Goal: Task Accomplishment & Management: Manage account settings

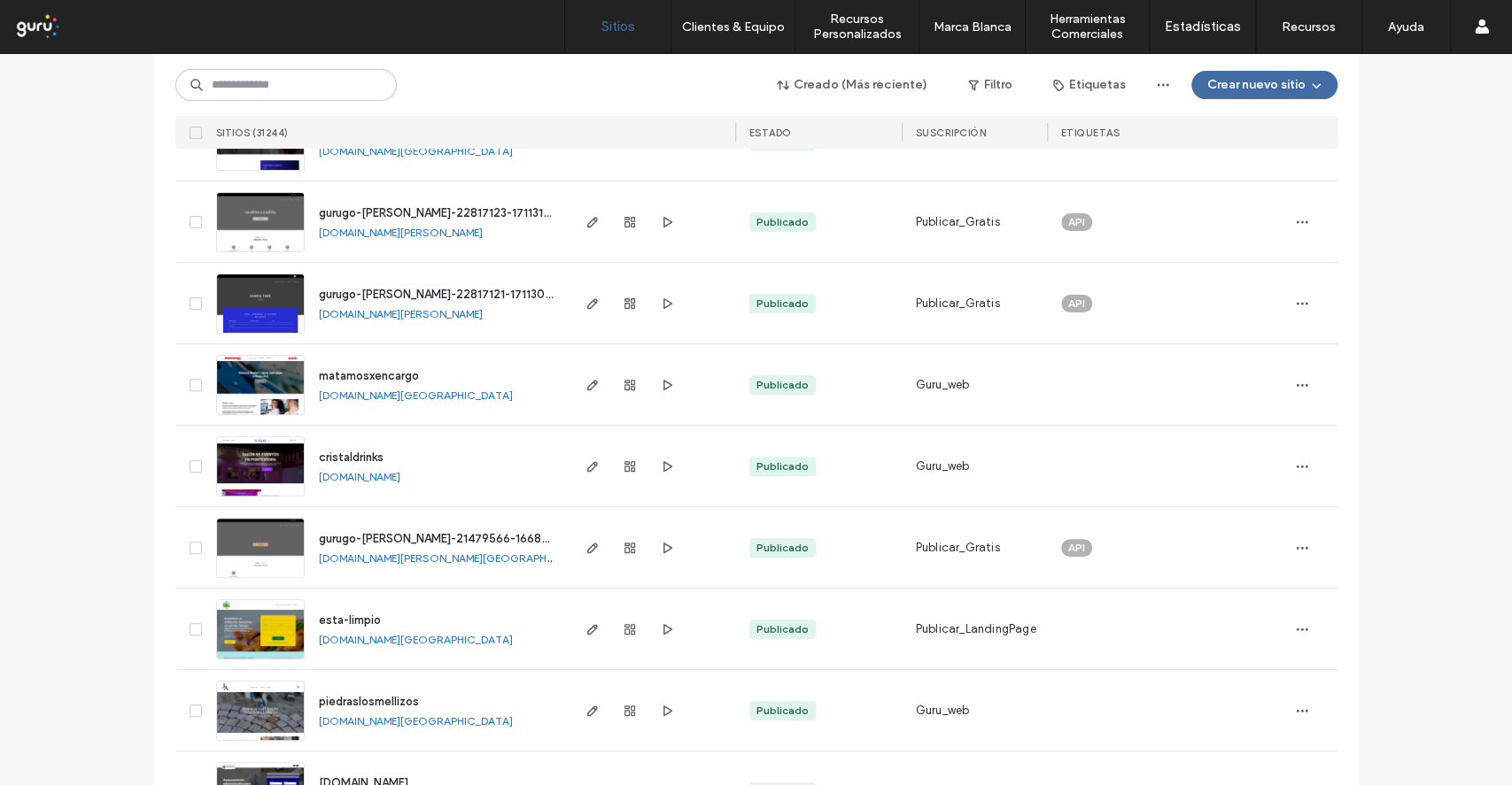
scroll to position [354, 0]
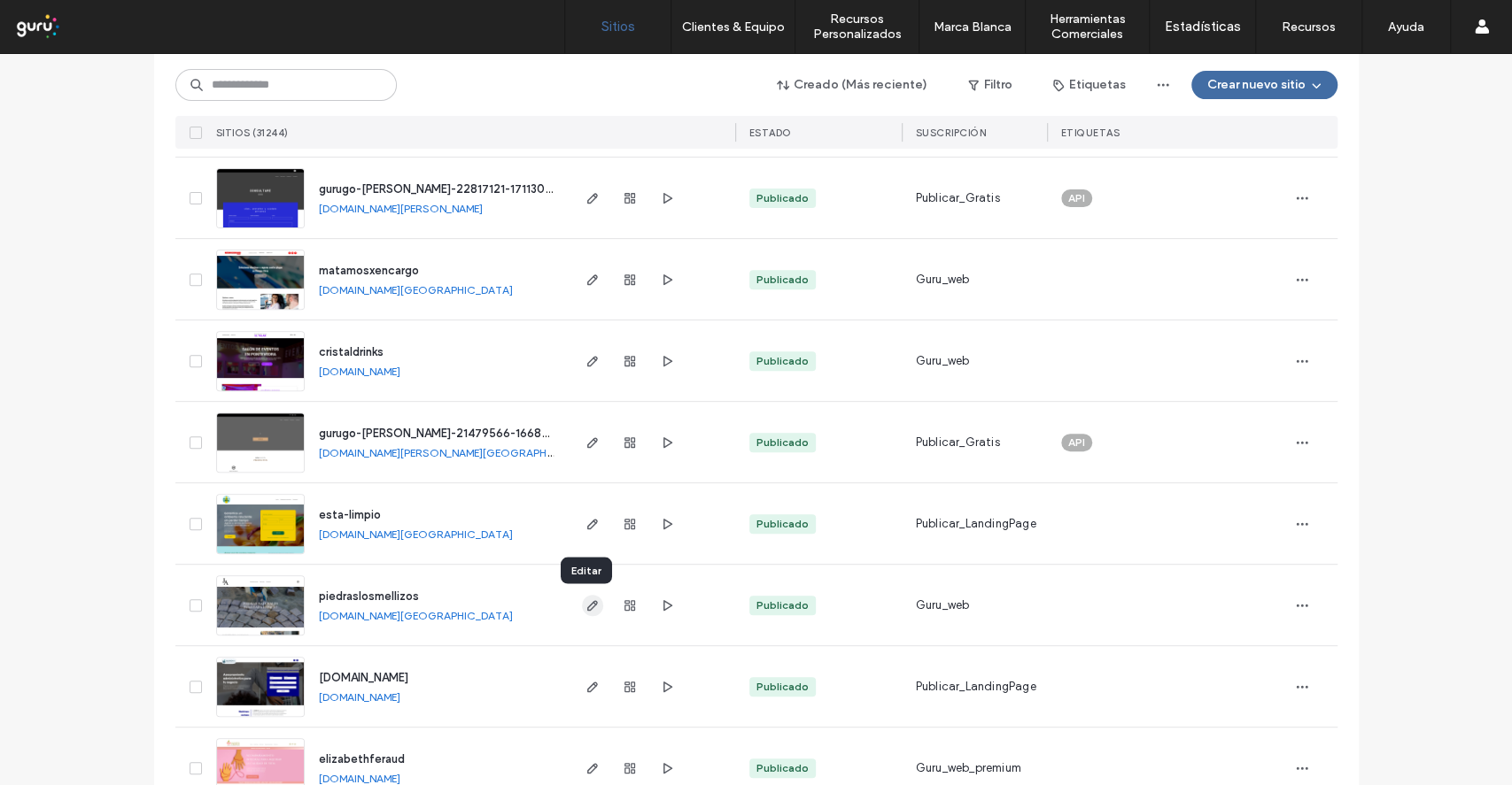
click at [585, 609] on icon "button" at bounding box center [592, 606] width 14 height 14
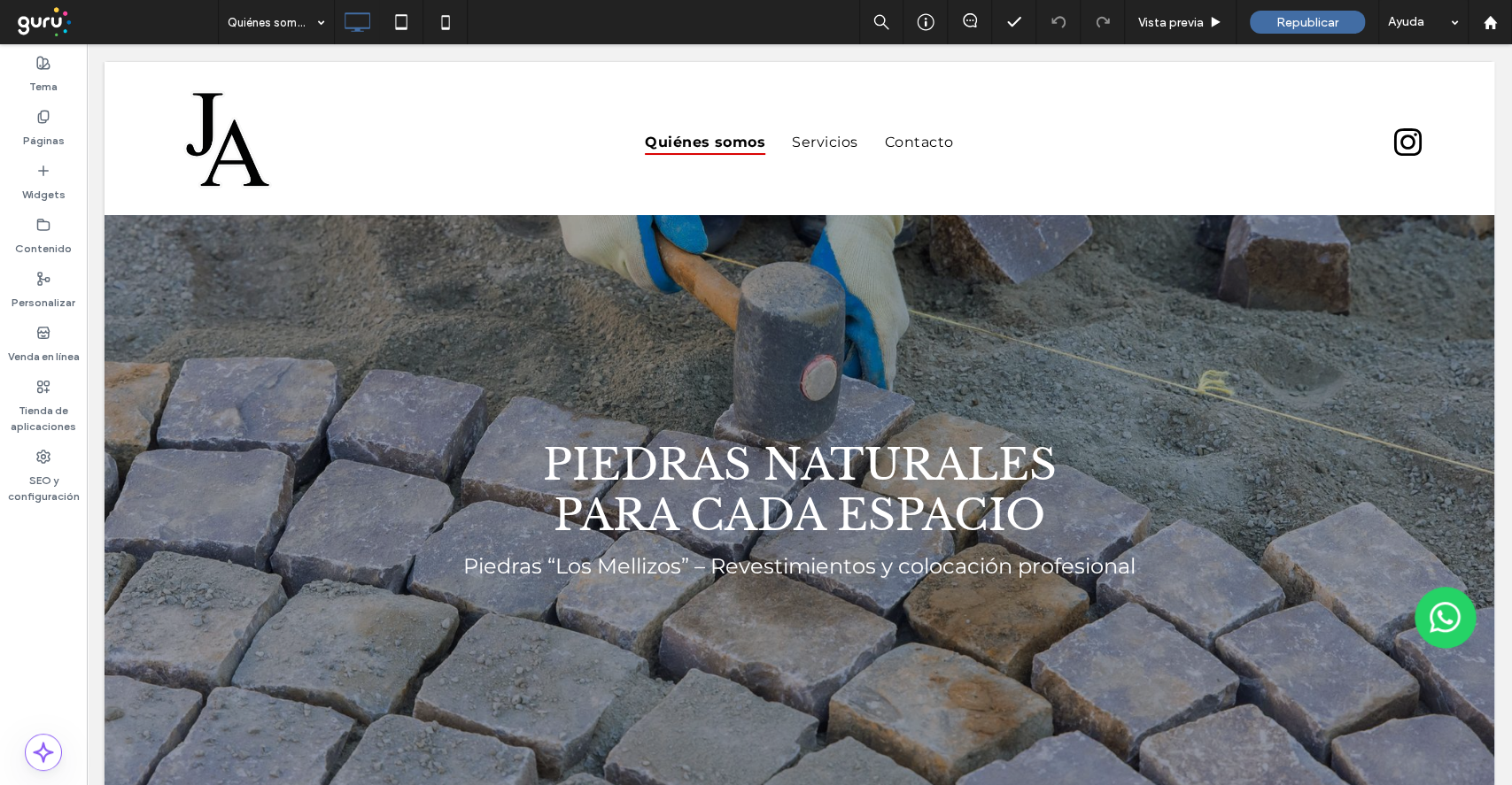
click at [52, 456] on div "SEO y configuración" at bounding box center [43, 476] width 87 height 70
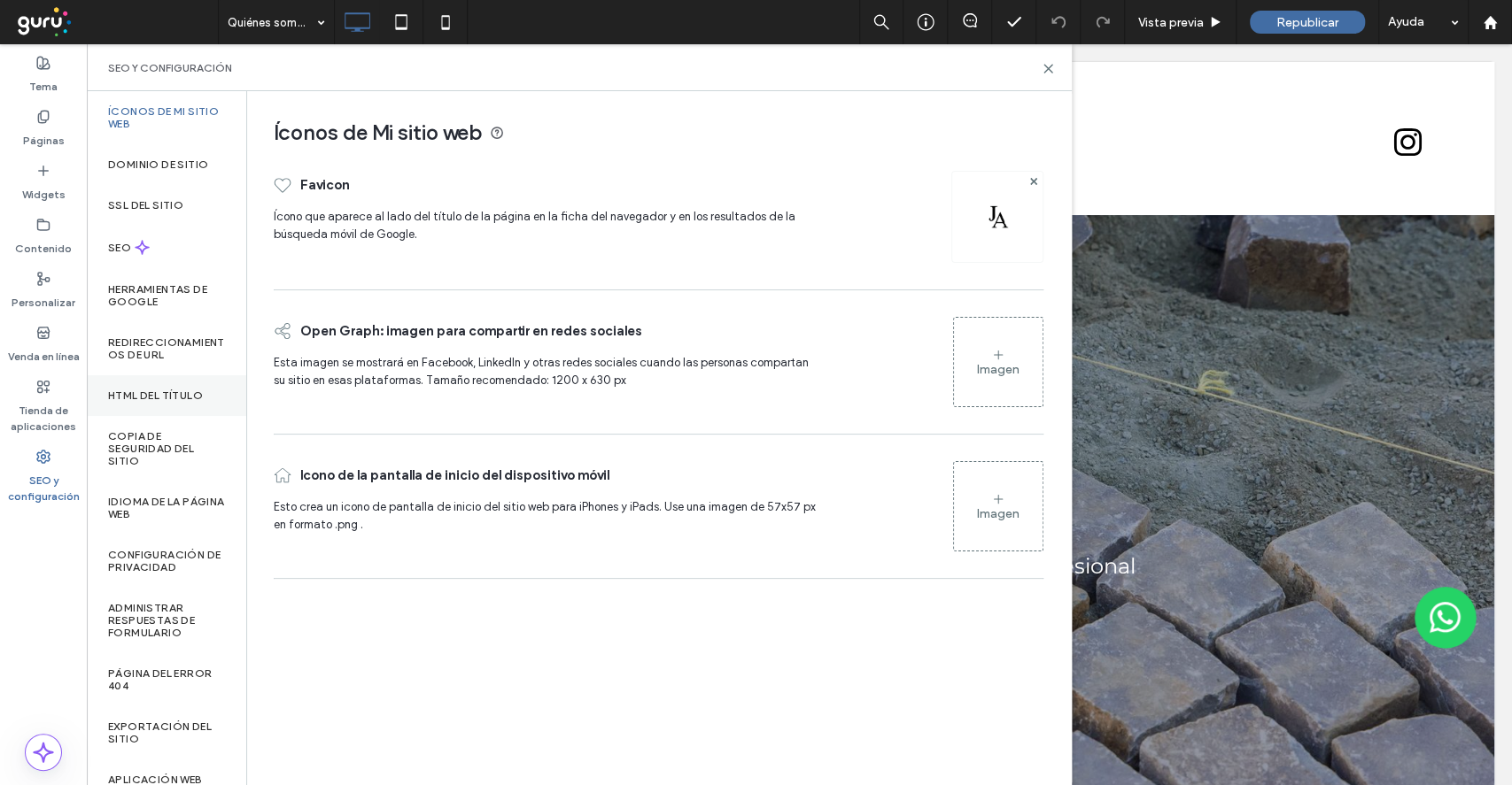
click at [171, 392] on label "HTML del título" at bounding box center [155, 396] width 95 height 13
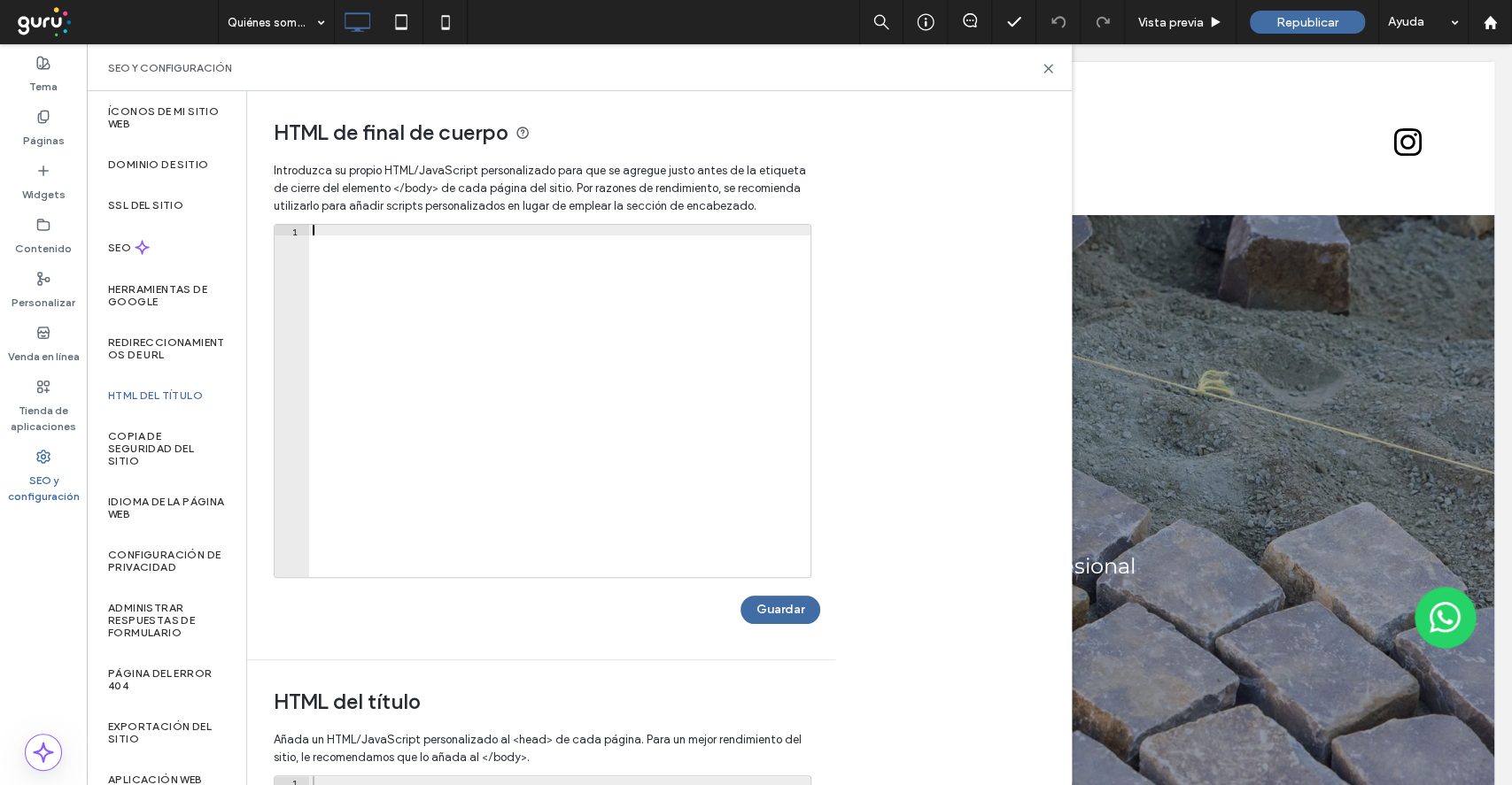
click at [464, 238] on div at bounding box center [559, 411] width 501 height 374
paste textarea "*******"
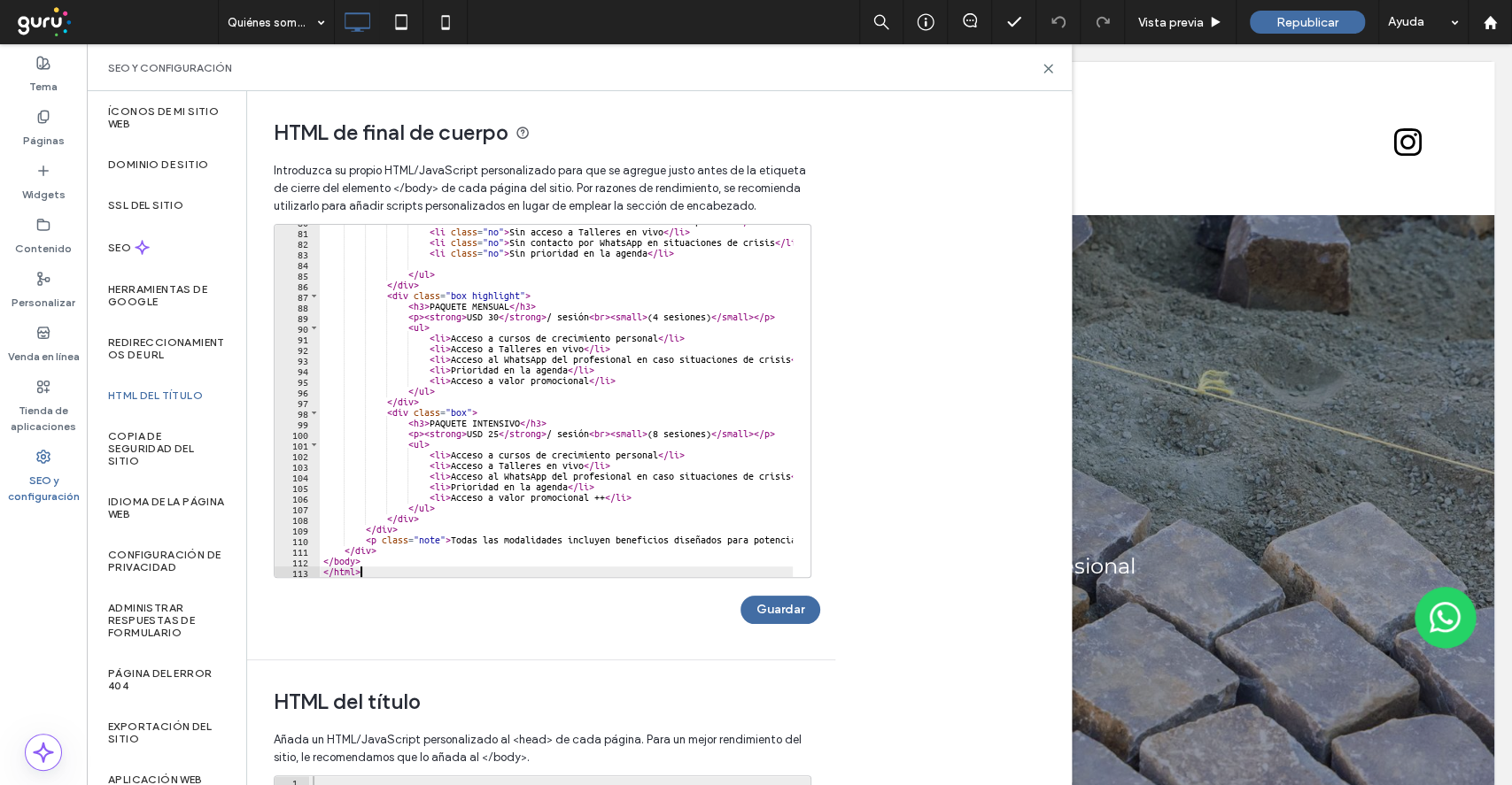
type textarea "*******"
click at [789, 606] on button "Guardar" at bounding box center [781, 609] width 80 height 28
click at [1048, 72] on icon at bounding box center [1048, 68] width 14 height 14
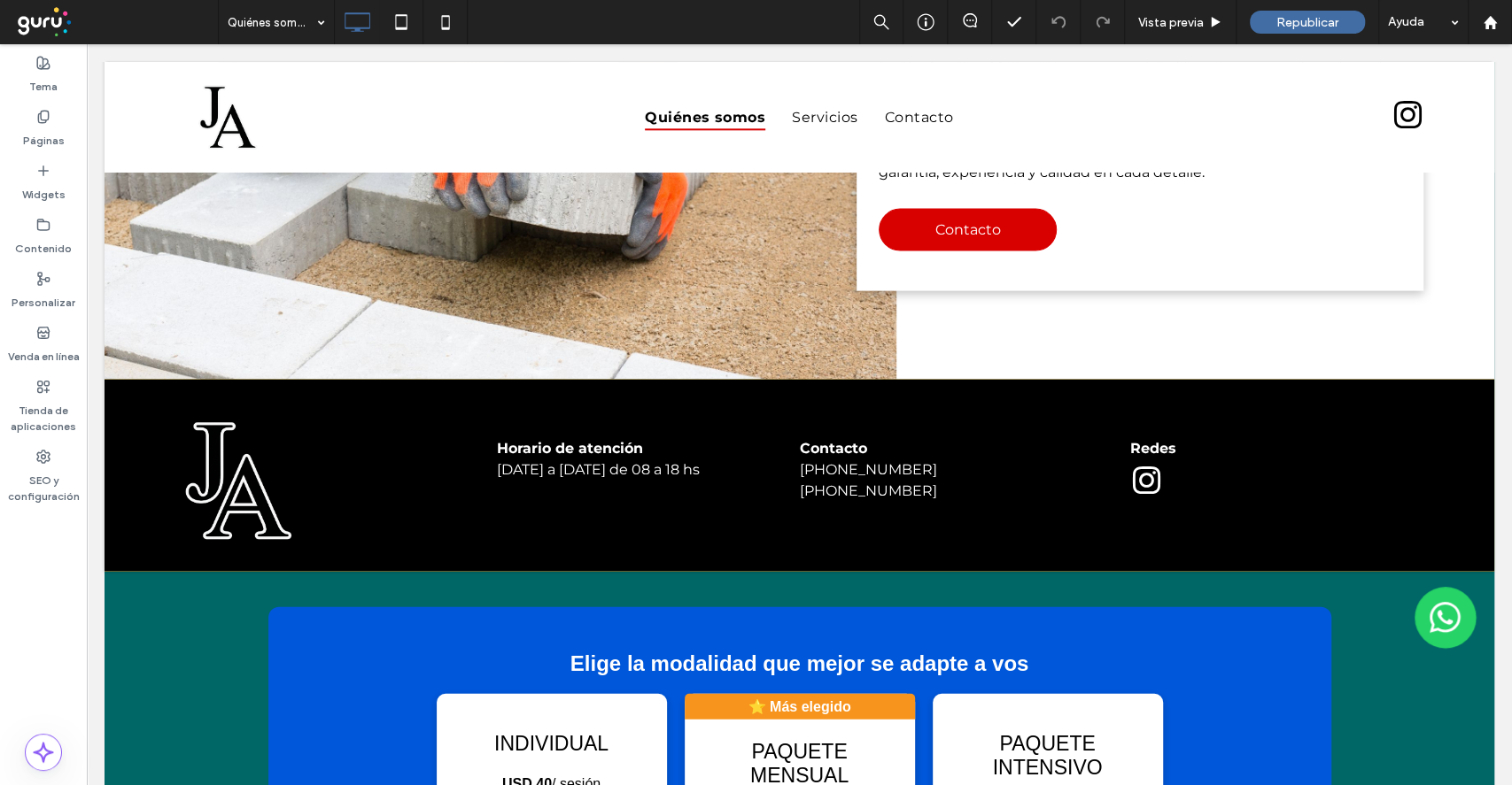
scroll to position [2547, 0]
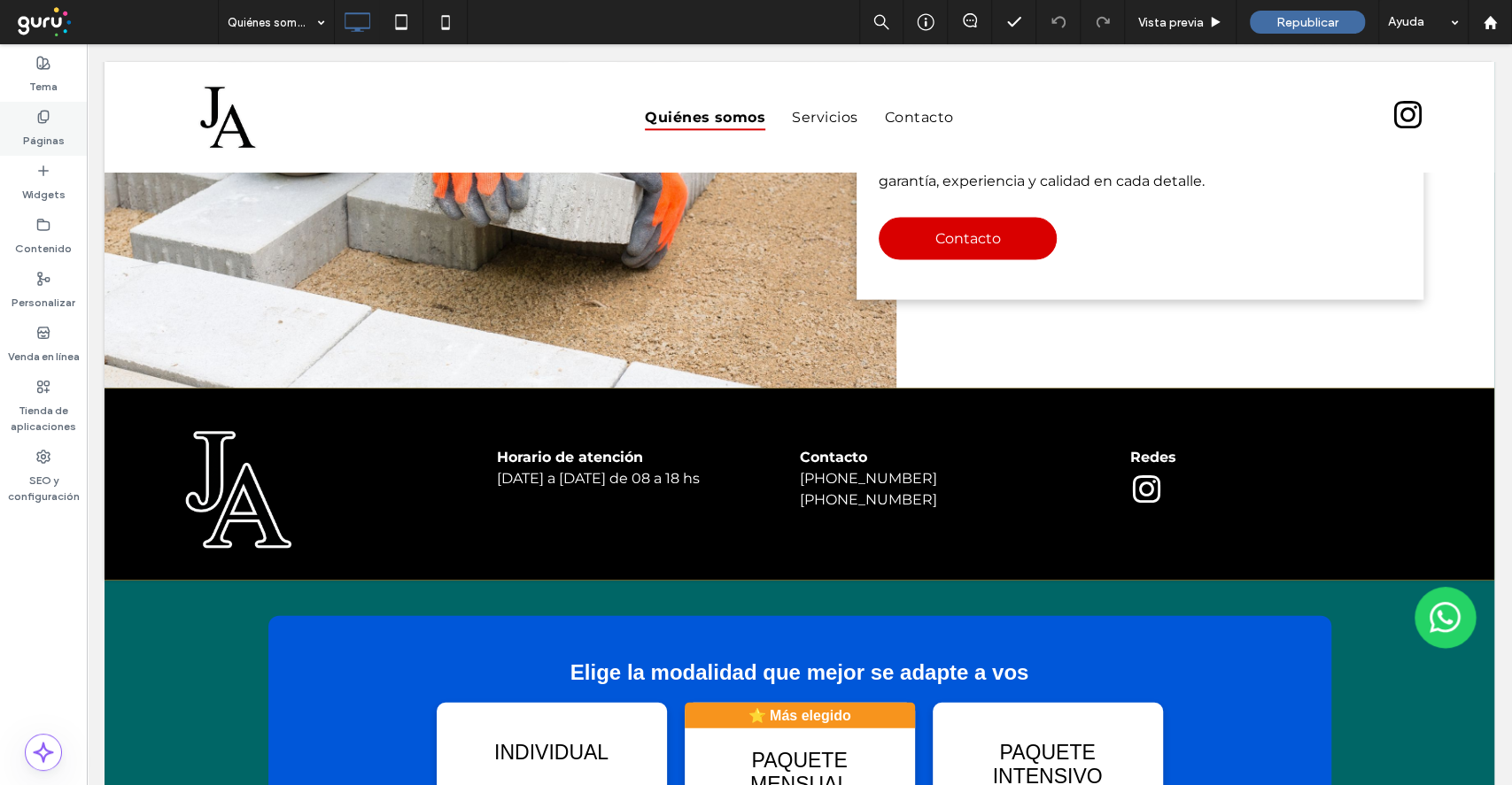
click at [25, 111] on div "Páginas" at bounding box center [43, 129] width 87 height 54
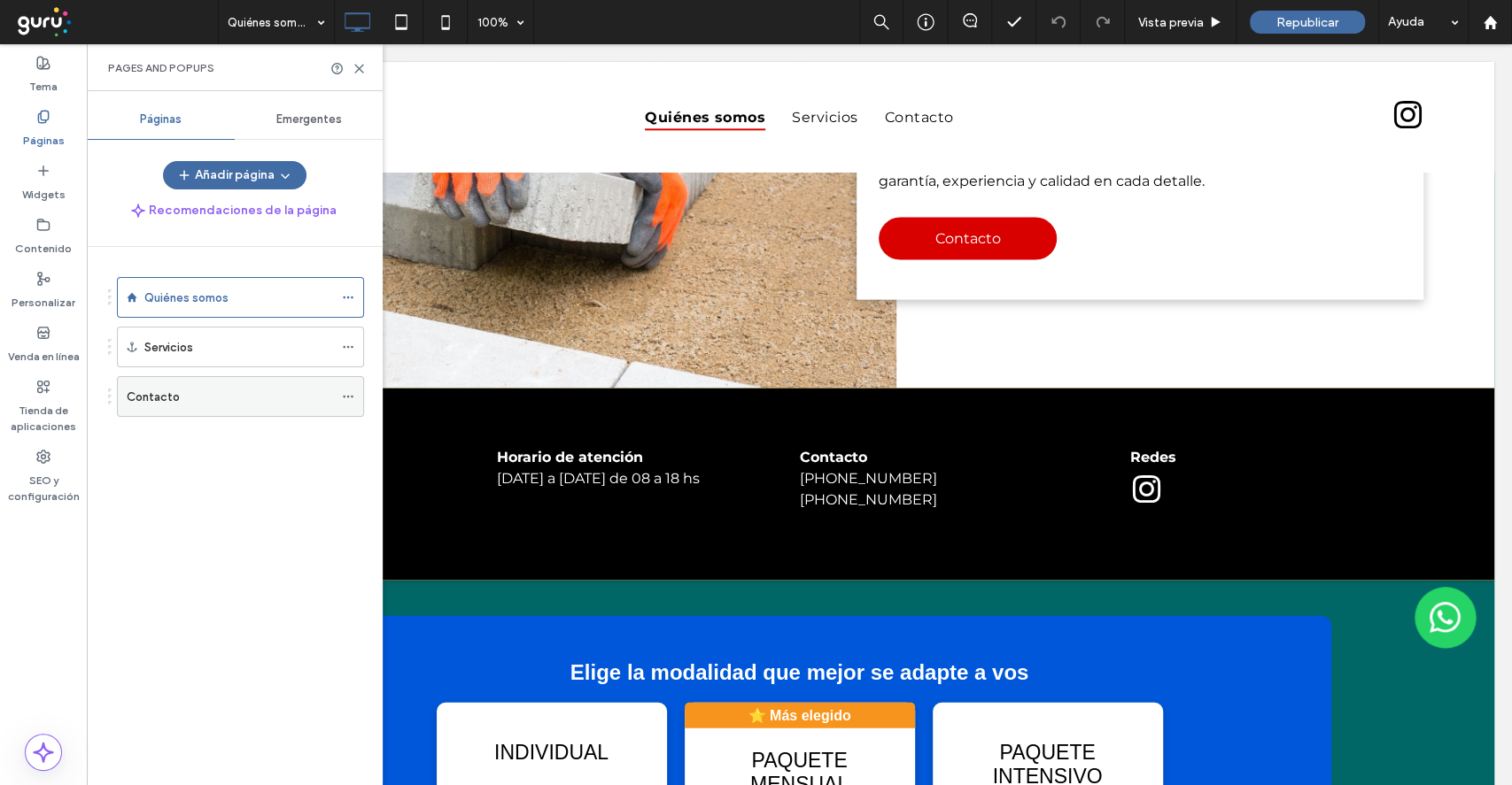
click at [190, 393] on div "Contacto" at bounding box center [230, 397] width 207 height 19
click at [358, 69] on use at bounding box center [359, 68] width 8 height 8
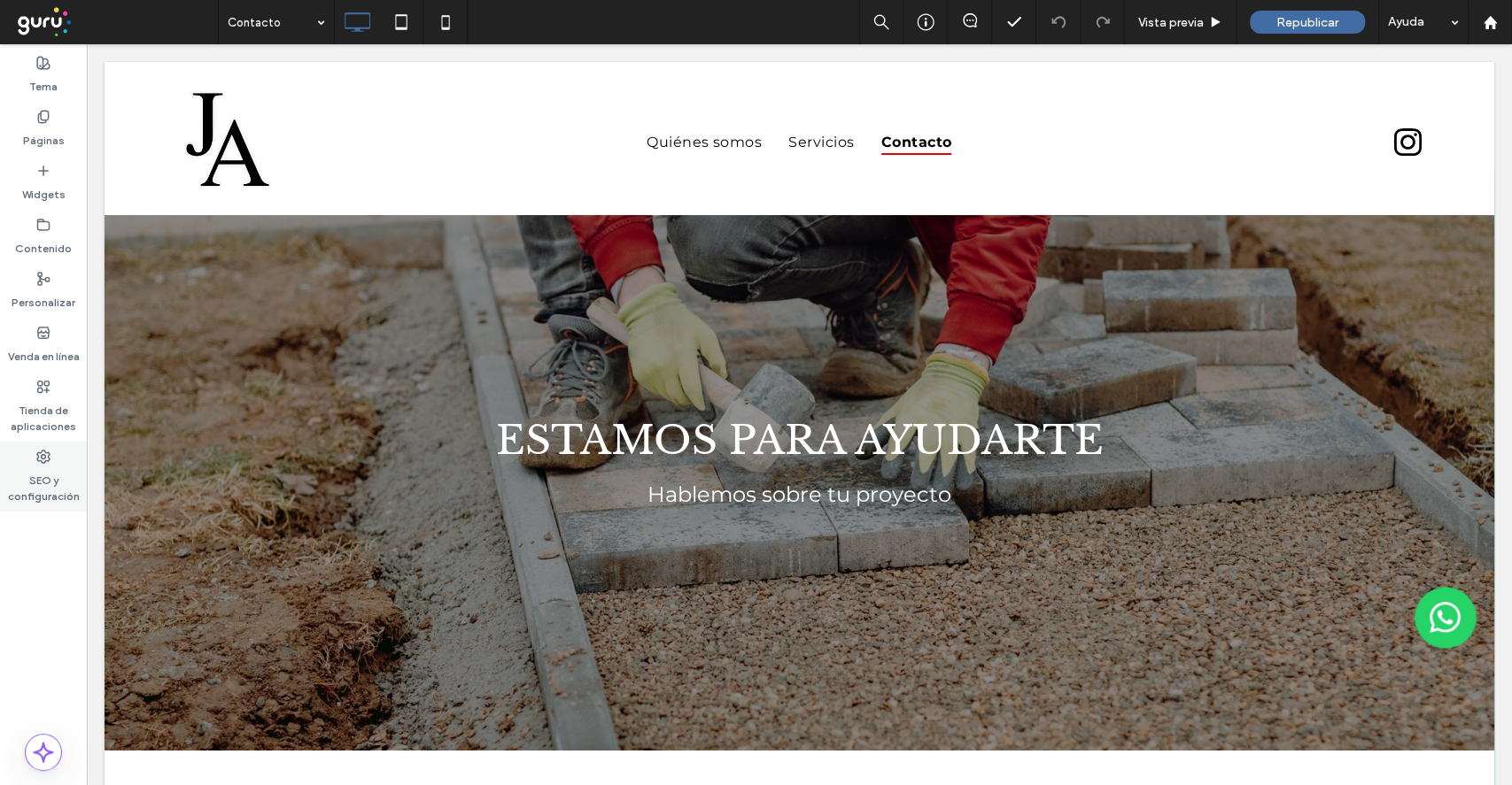
click at [66, 467] on label "SEO y configuración" at bounding box center [43, 483] width 87 height 41
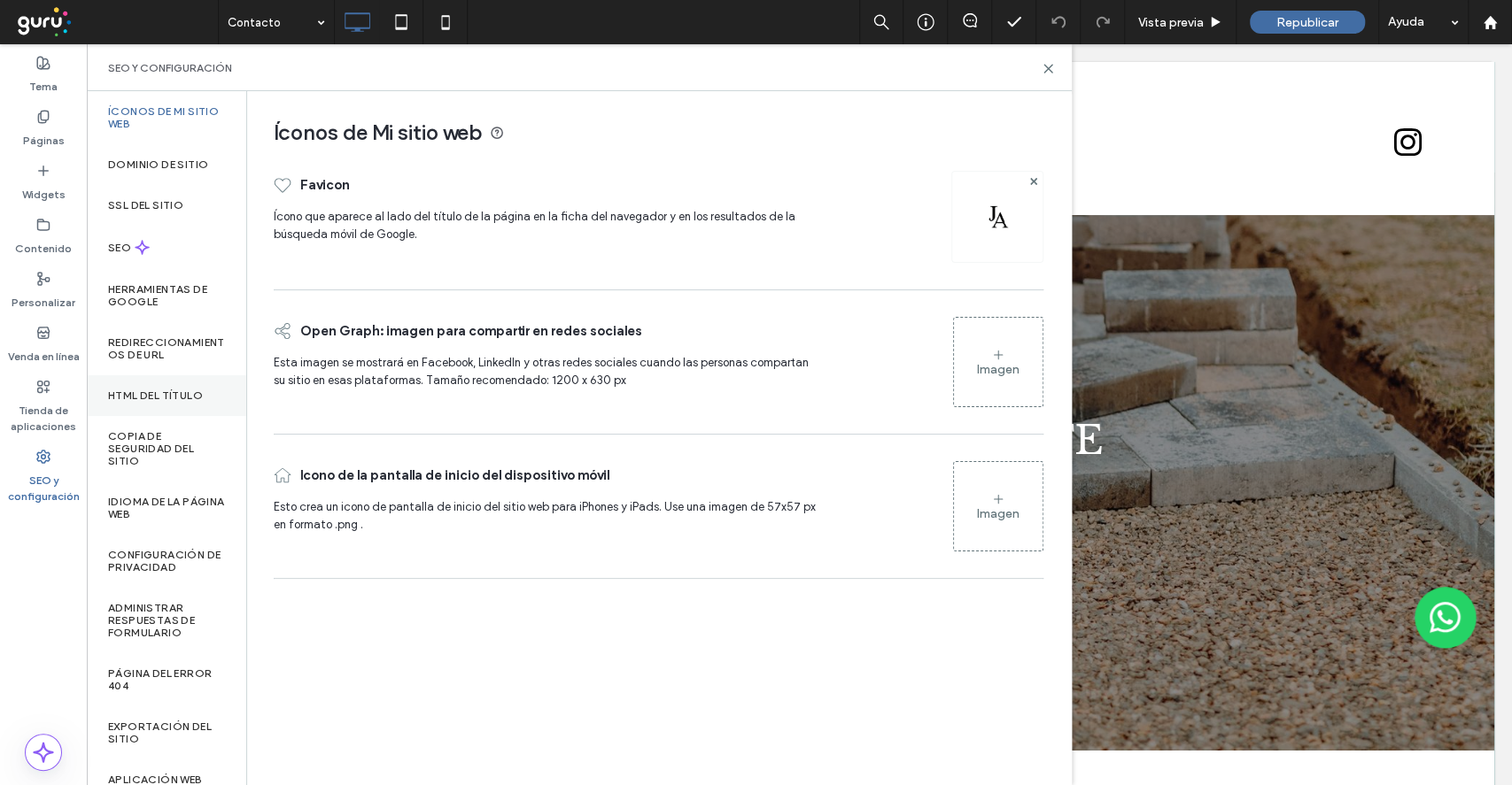
click at [128, 389] on label "HTML del título" at bounding box center [155, 396] width 95 height 13
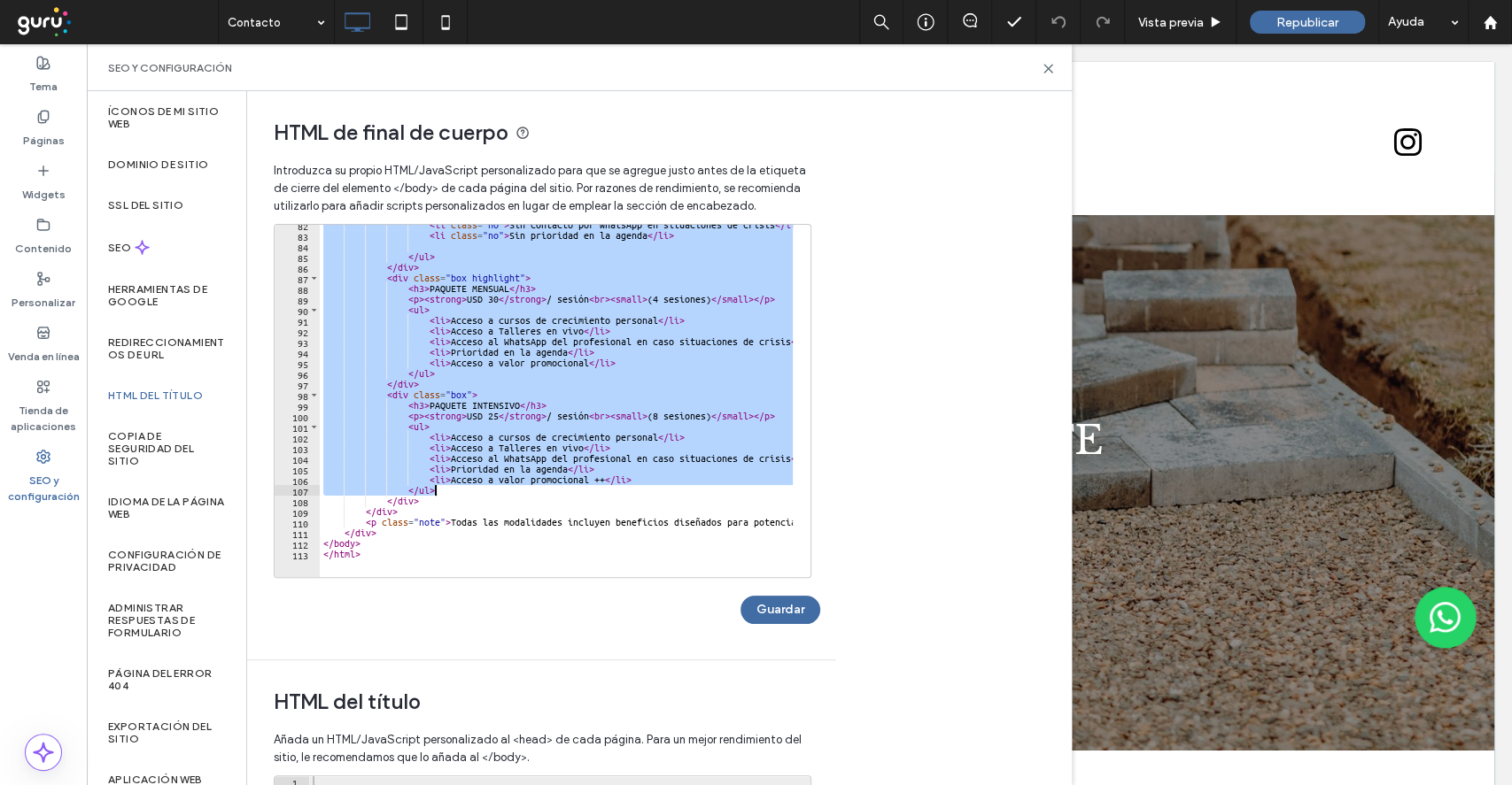
scroll to position [426, 0]
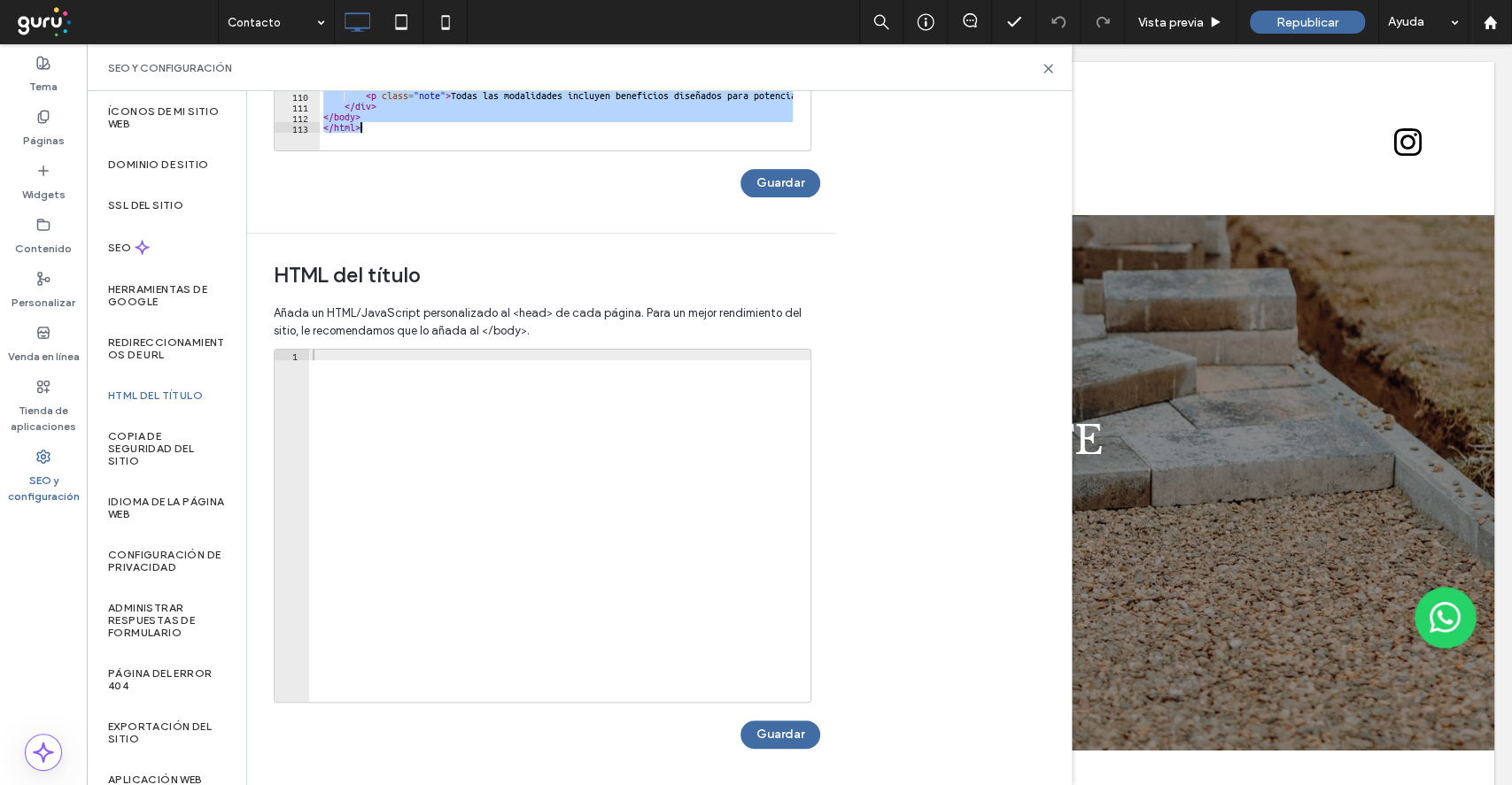
drag, startPoint x: 316, startPoint y: 235, endPoint x: 518, endPoint y: 459, distance: 301.6
click at [518, 459] on div "**********" at bounding box center [541, 224] width 588 height 1120
type textarea "******* *******"
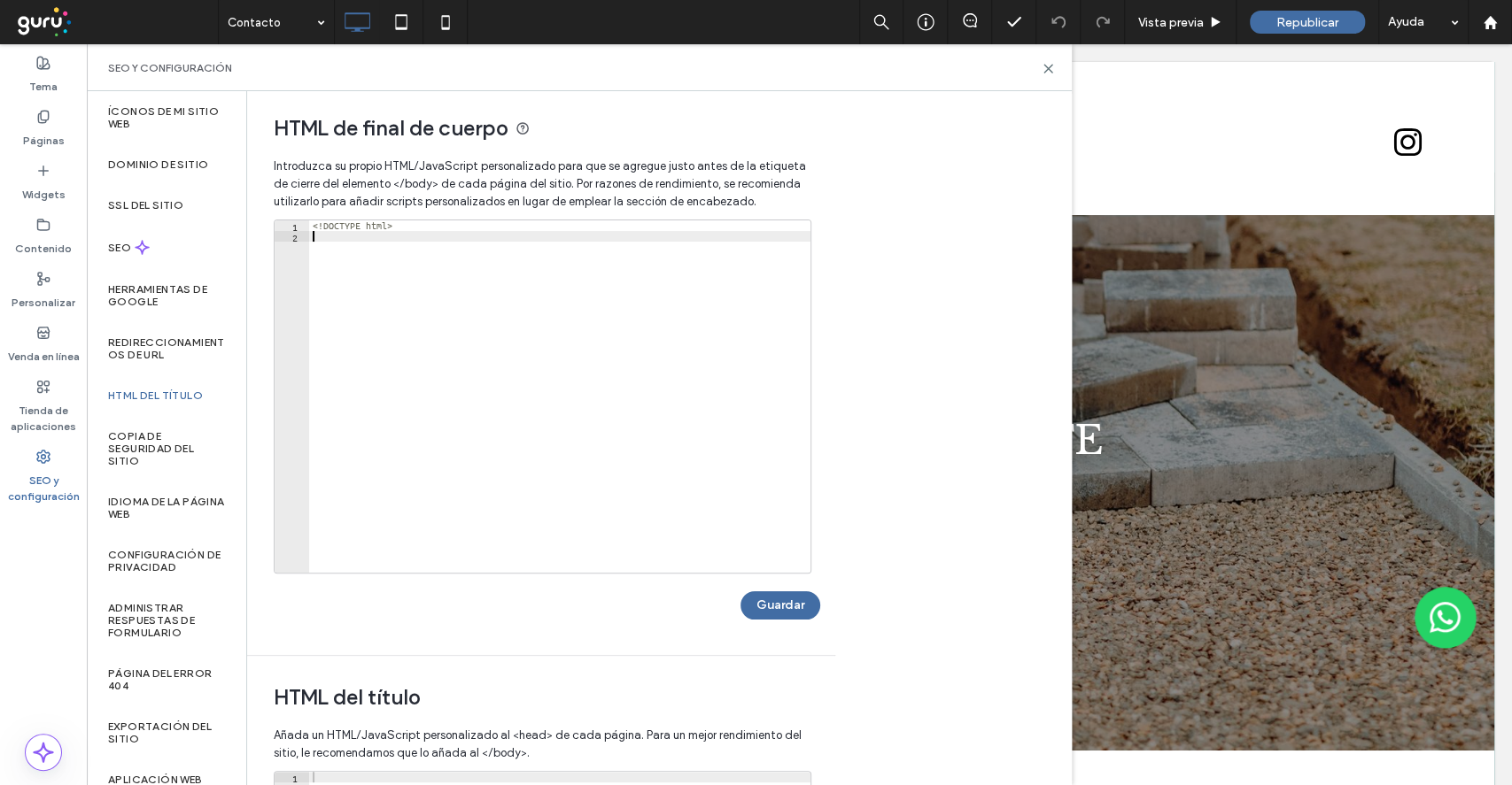
scroll to position [0, 0]
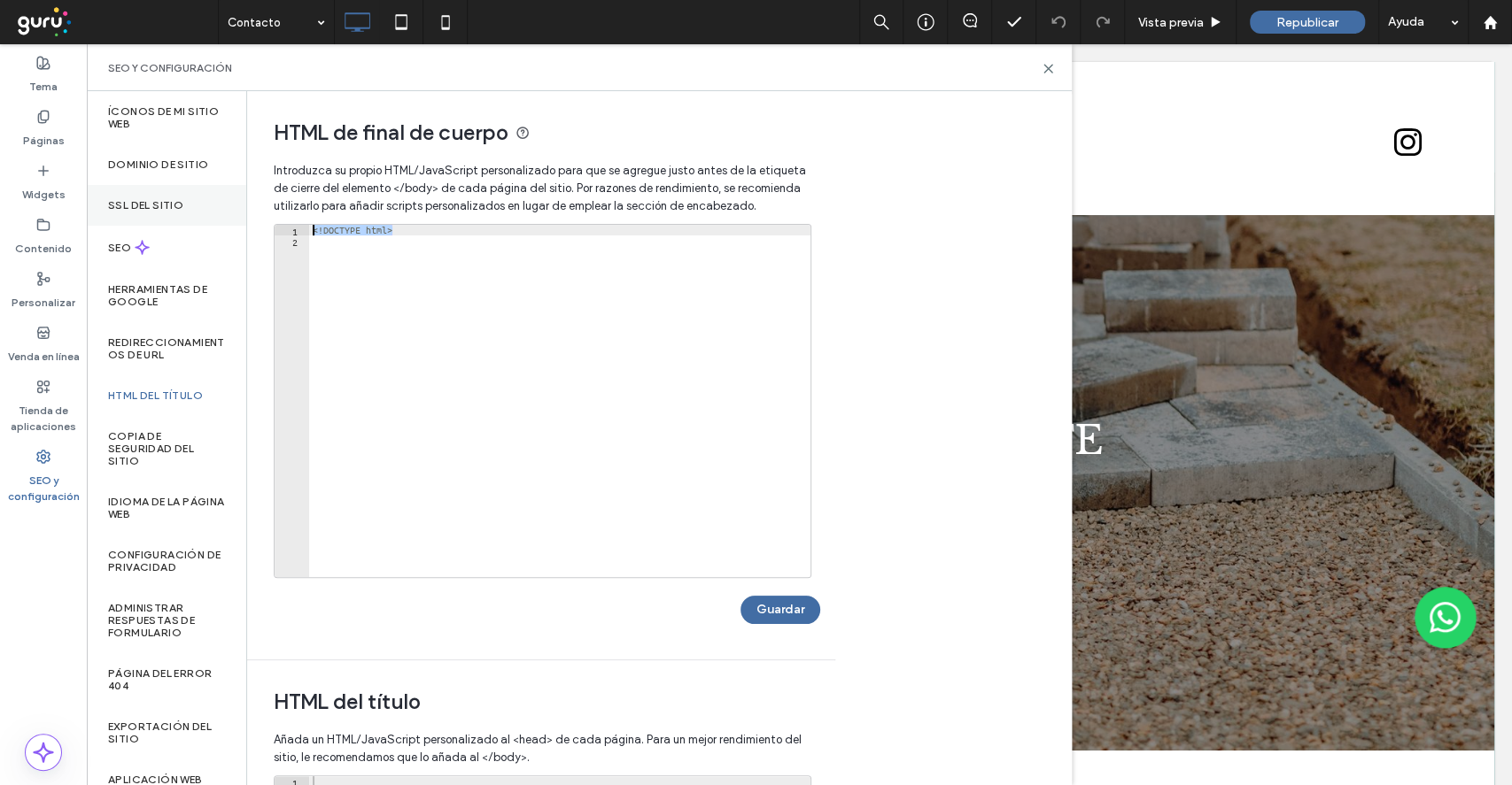
drag, startPoint x: 409, startPoint y: 234, endPoint x: 227, endPoint y: 211, distance: 183.4
click at [227, 211] on div "Íconos de Mi sitio web Dominio de sitio SSL del sitio SEO Herramientas de Googl…" at bounding box center [579, 438] width 985 height 694
type textarea "**********"
click at [455, 250] on div at bounding box center [559, 411] width 501 height 374
click at [775, 614] on button "Guardar" at bounding box center [781, 609] width 80 height 28
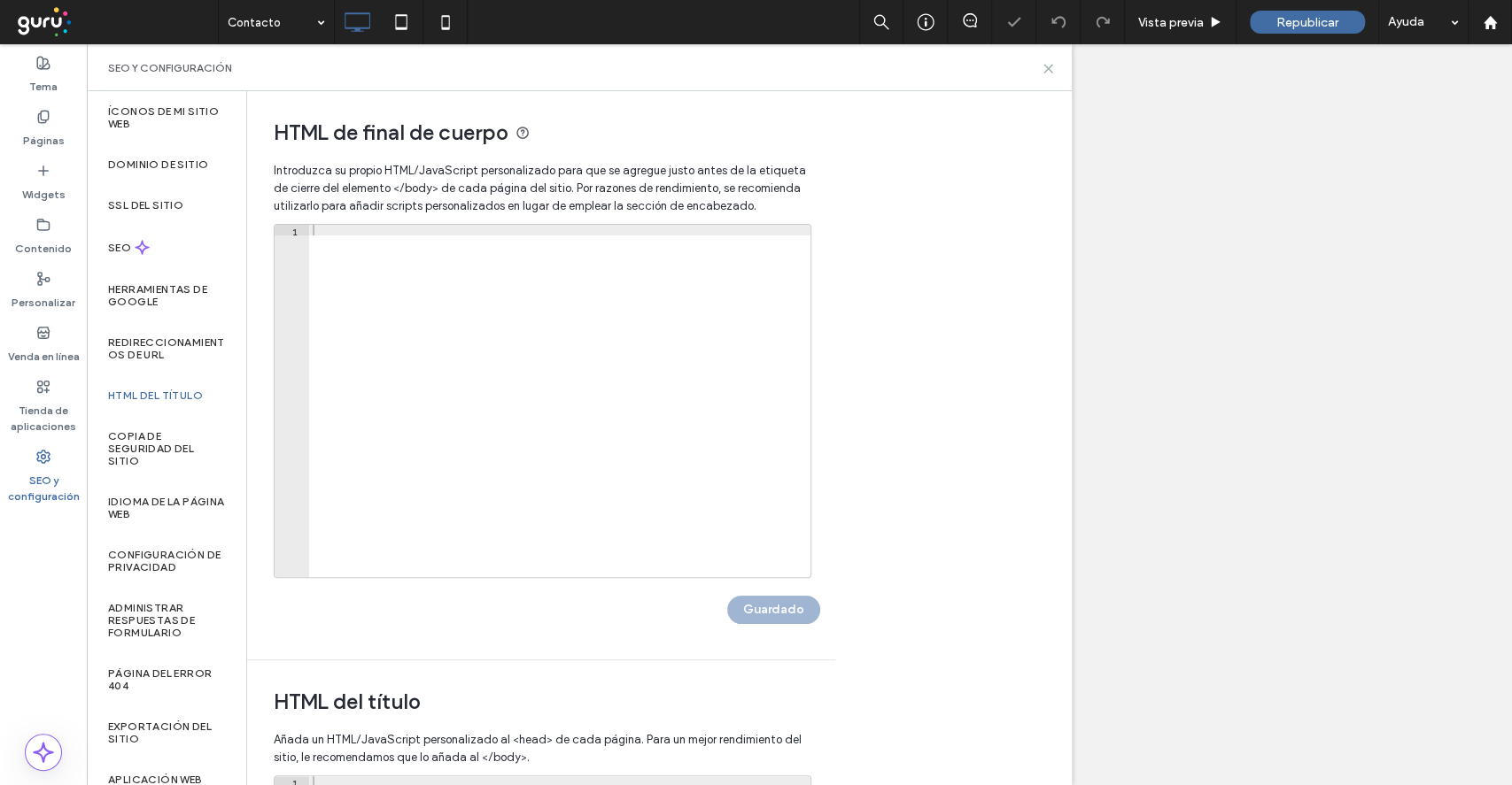
click at [1047, 67] on icon at bounding box center [1048, 68] width 14 height 14
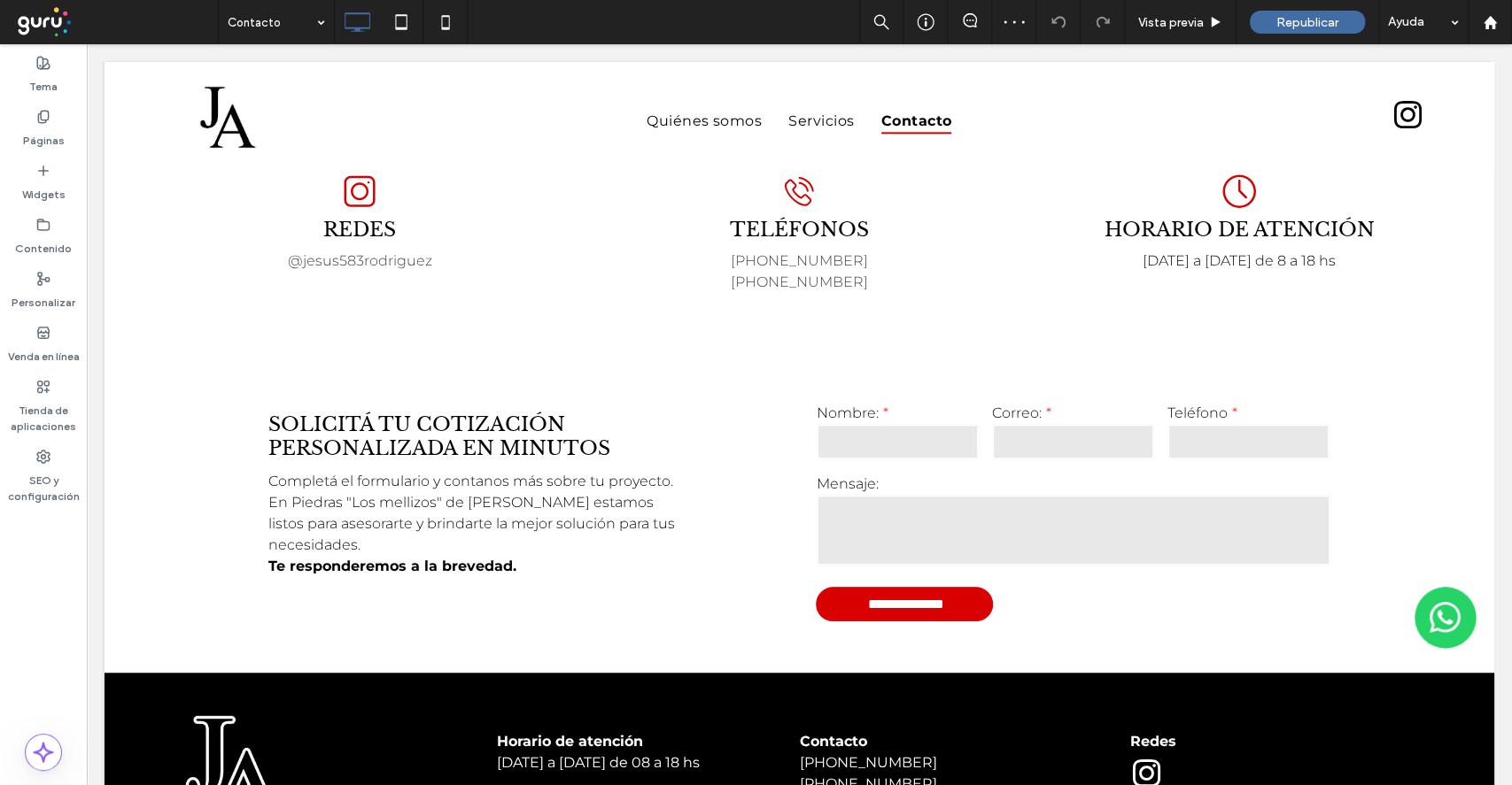
scroll to position [826, 0]
